Goal: Information Seeking & Learning: Check status

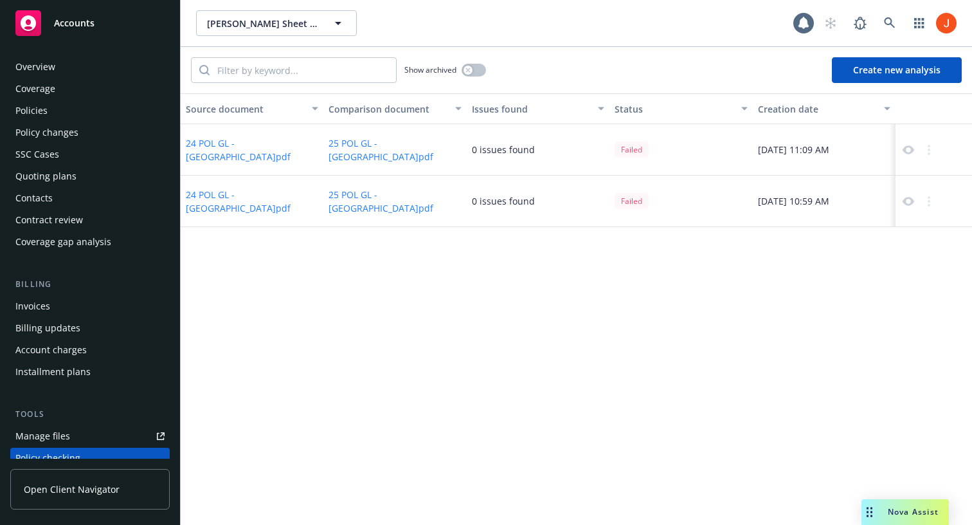
scroll to position [175, 0]
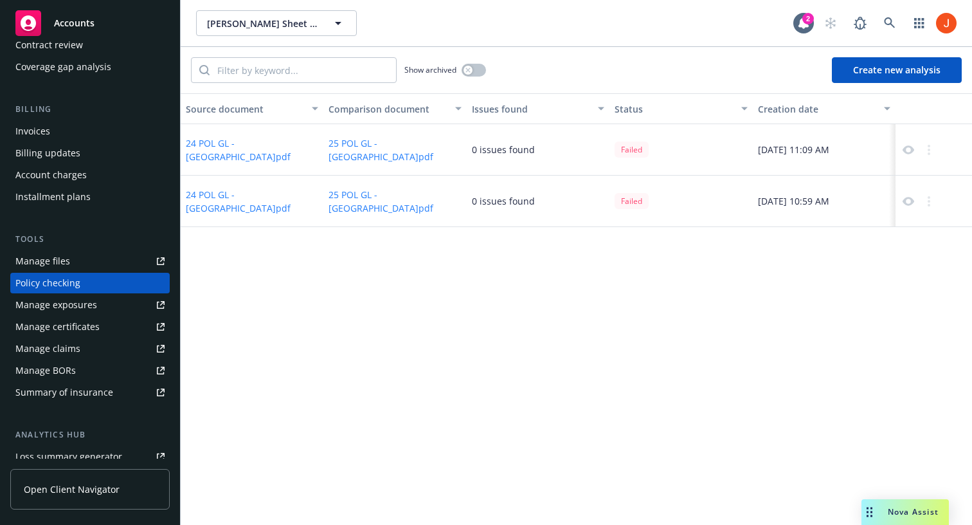
click at [472, 147] on div "0 issues found" at bounding box center [503, 150] width 63 height 14
click at [518, 156] on div "0 issues found" at bounding box center [503, 150] width 63 height 14
click at [419, 147] on button "25 POL GL - [GEOGRAPHIC_DATA]pdf" at bounding box center [395, 149] width 132 height 27
click at [277, 149] on button "24 POL GL - [GEOGRAPHIC_DATA]pdf" at bounding box center [252, 149] width 132 height 27
click at [551, 300] on div "Source document Comparison document Issues found Status Creation date 24 POL GL…" at bounding box center [577, 309] width 792 height 432
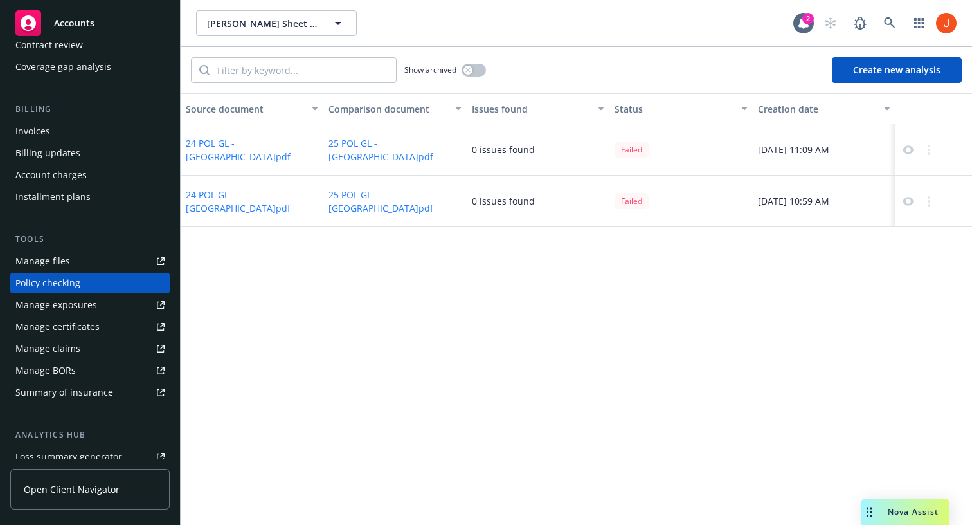
click at [360, 152] on button "25 POL GL - [GEOGRAPHIC_DATA]pdf" at bounding box center [395, 149] width 132 height 27
